Goal: Find specific page/section: Find specific page/section

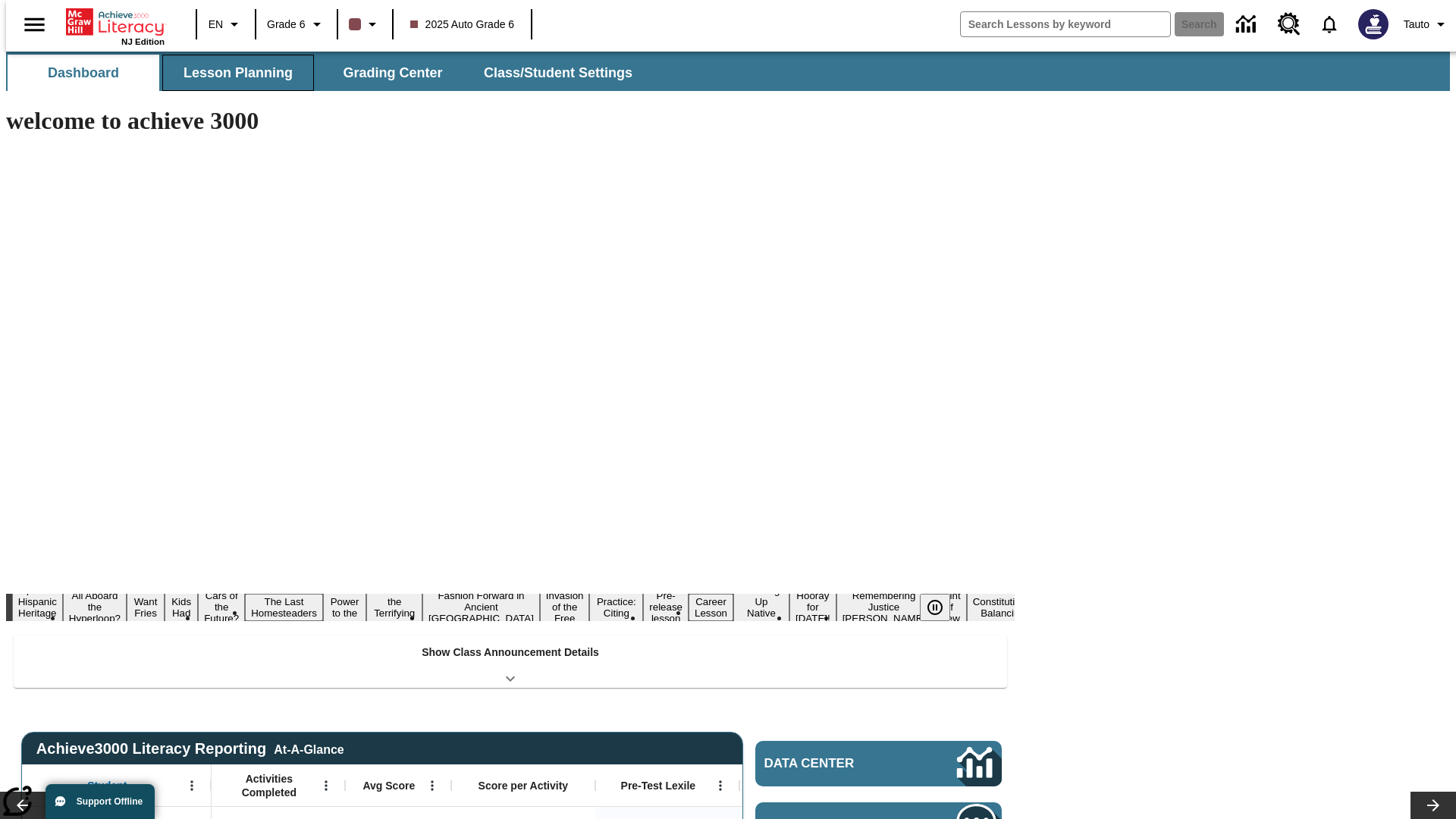
click at [232, 73] on button "Lesson Planning" at bounding box center [238, 72] width 151 height 36
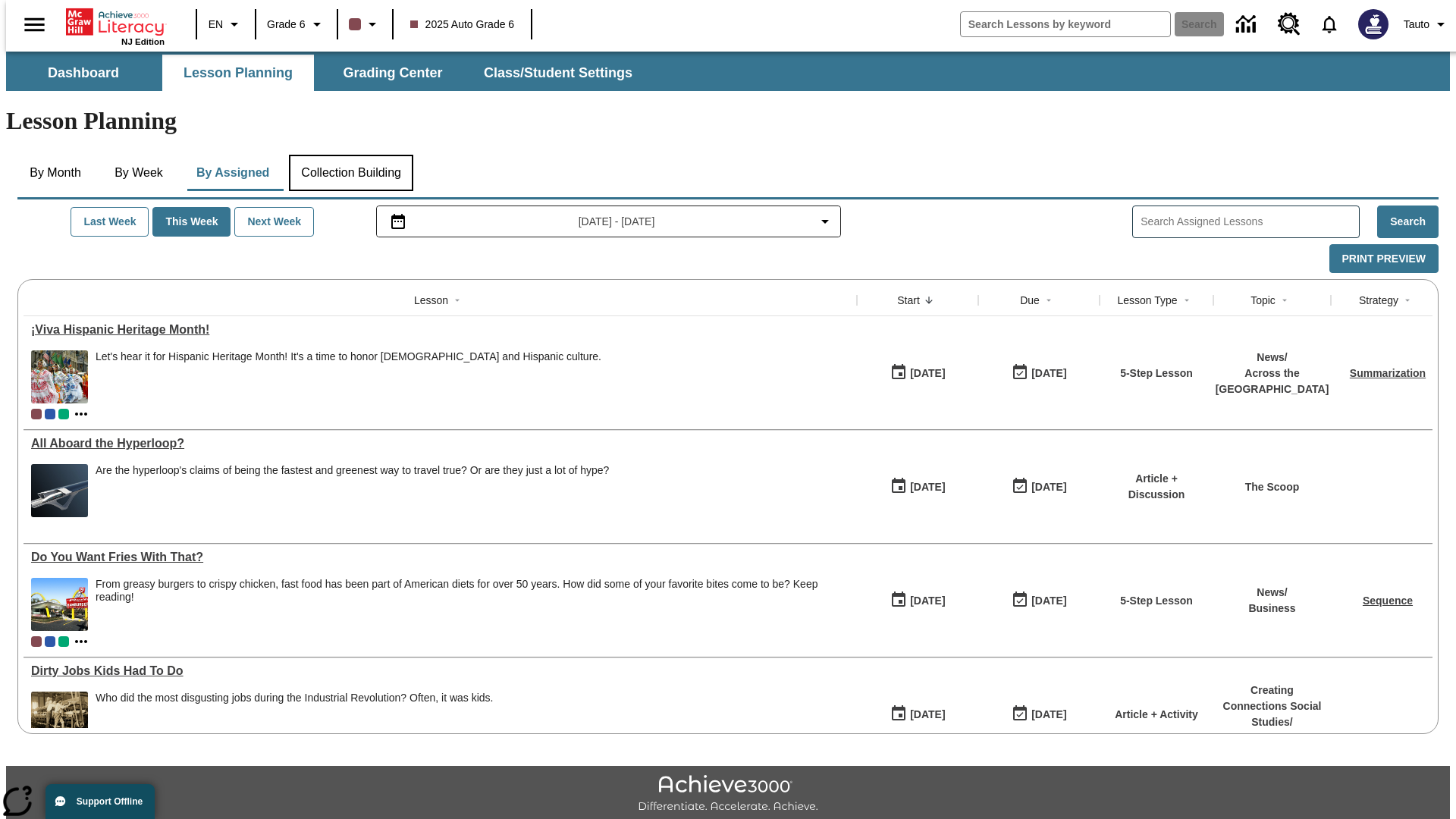
click at [350, 155] on button "Collection Building" at bounding box center [351, 172] width 125 height 36
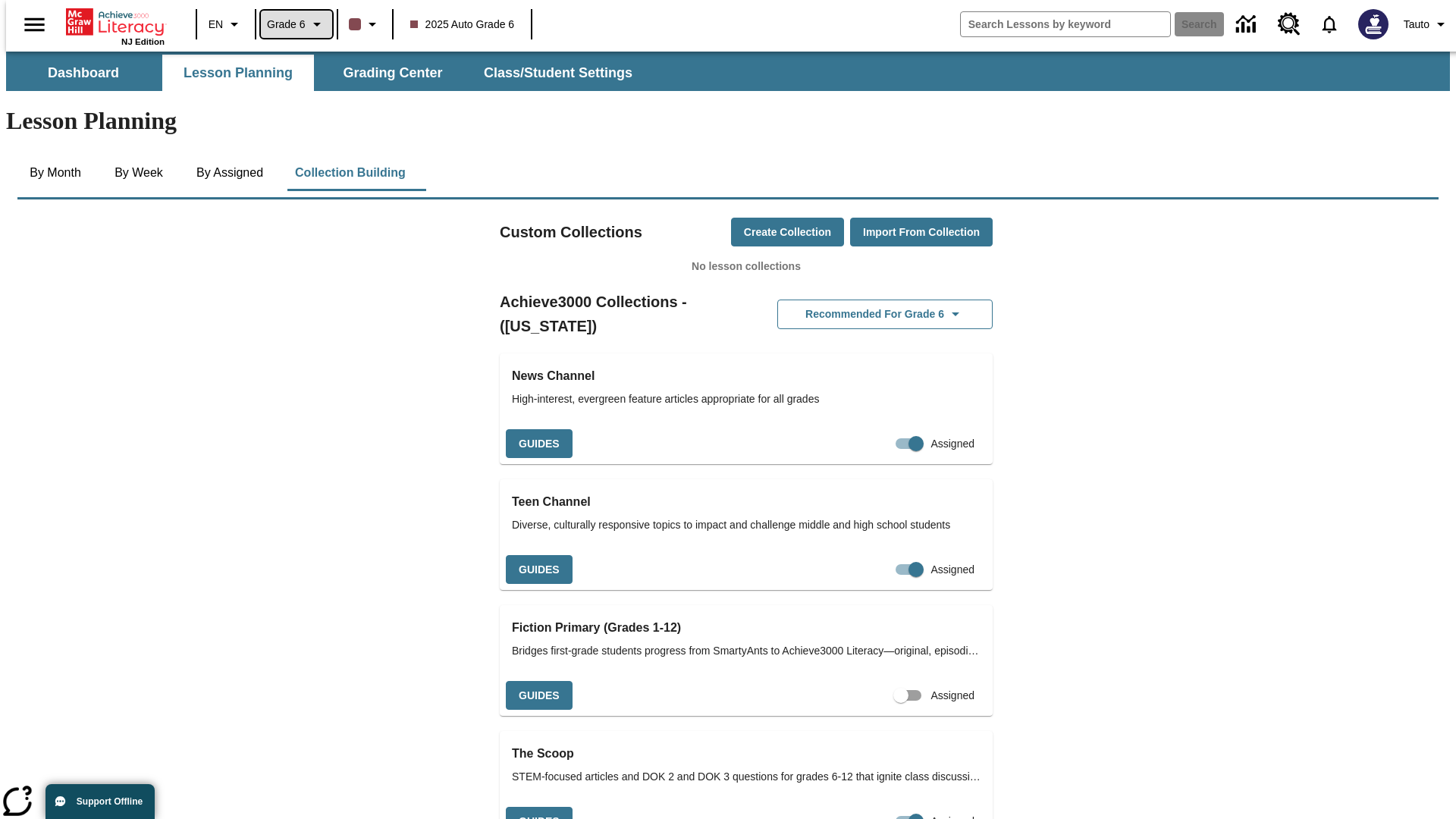
click at [291, 24] on span "Grade 6" at bounding box center [287, 25] width 39 height 16
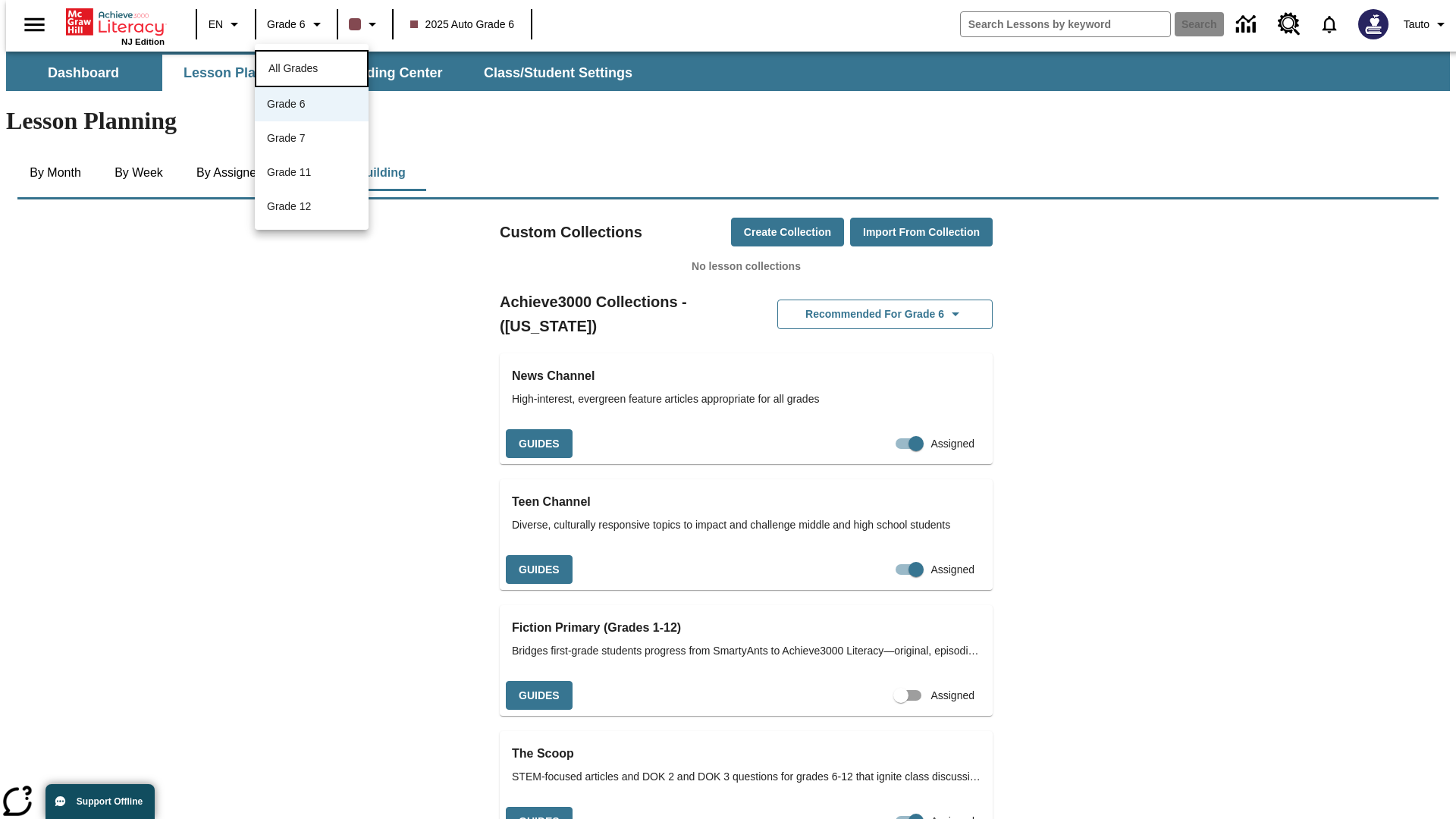
click at [312, 66] on span "All Grades" at bounding box center [293, 68] width 49 height 12
